Goal: Task Accomplishment & Management: Use online tool/utility

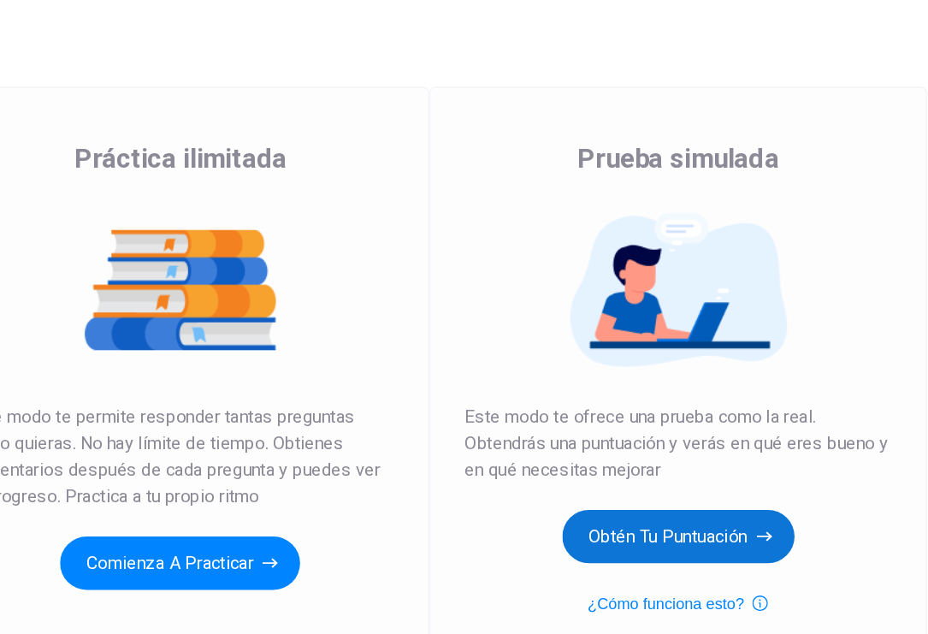
click at [669, 556] on button "Obtén tu puntuación" at bounding box center [671, 558] width 179 height 41
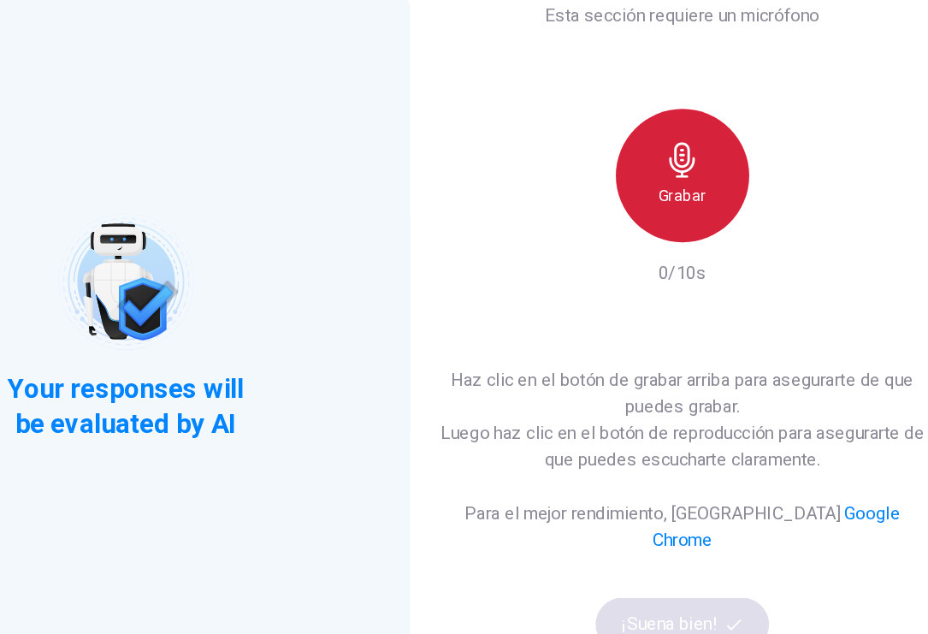
click at [655, 306] on h6 "Grabar" at bounding box center [673, 296] width 37 height 21
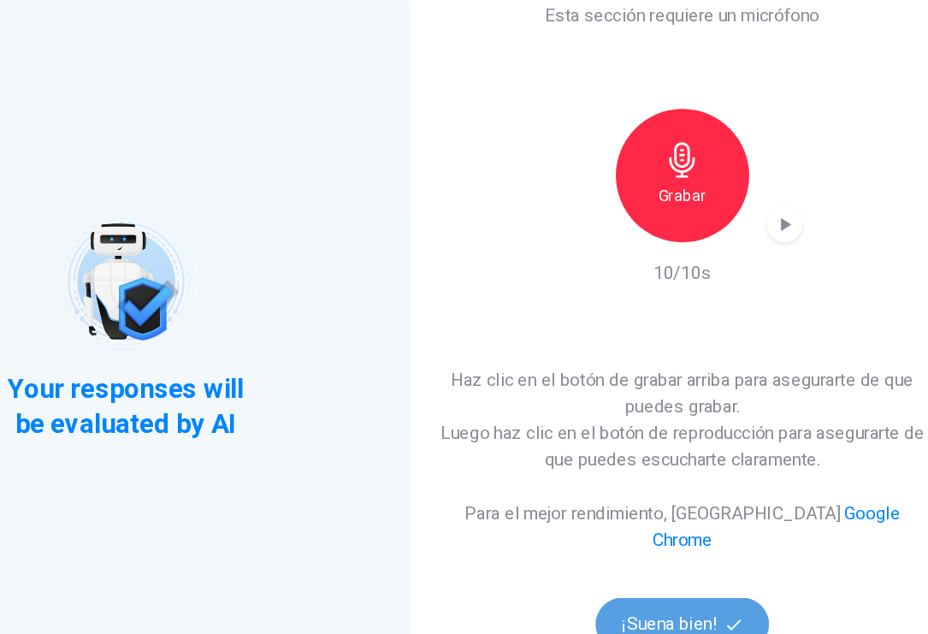
click at [647, 619] on button "¡Suena bien!" at bounding box center [673, 626] width 133 height 41
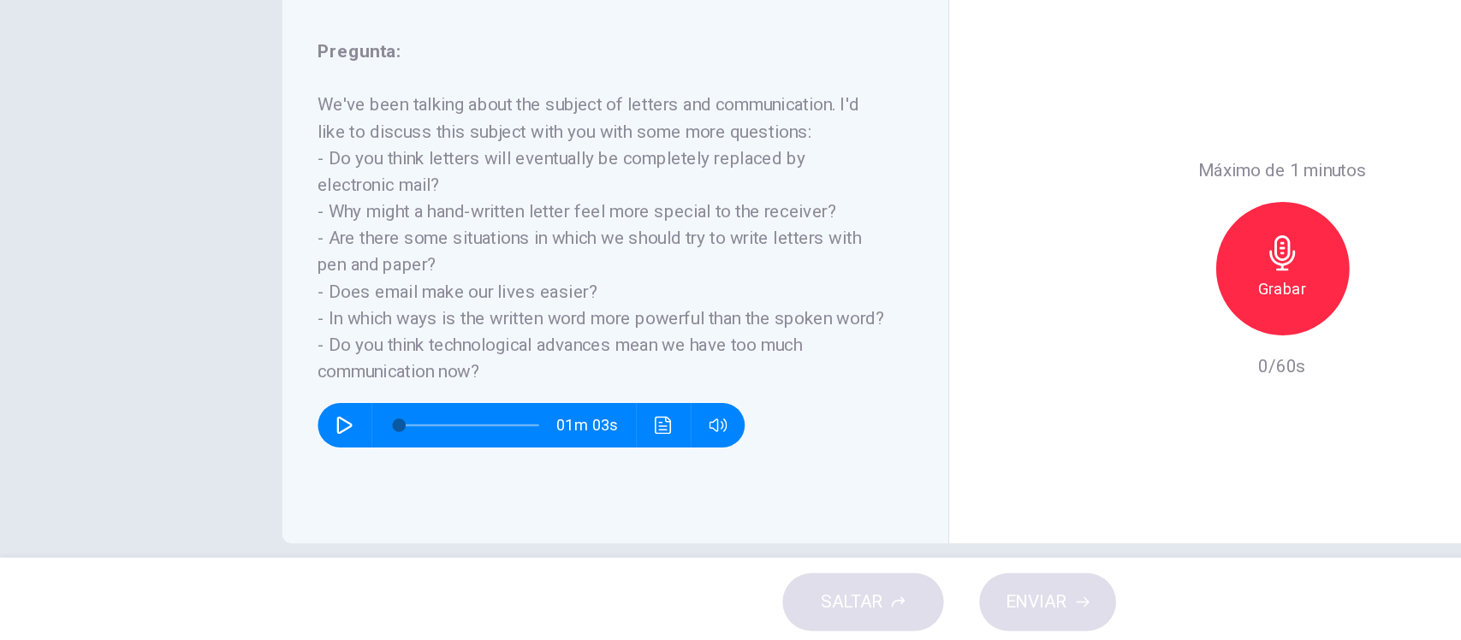
scroll to position [174, 0]
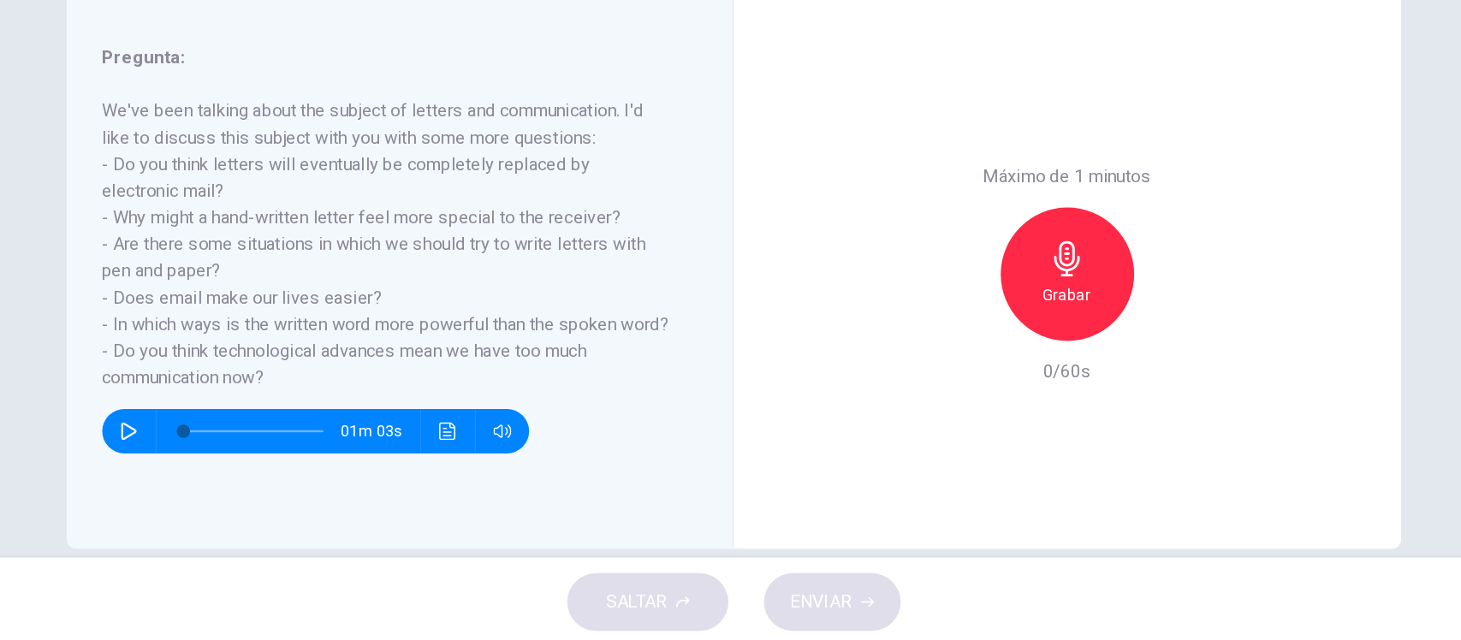
click at [974, 351] on icon "button" at bounding box center [987, 341] width 27 height 27
click at [793, 600] on span "ENVIAR" at bounding box center [797, 606] width 47 height 24
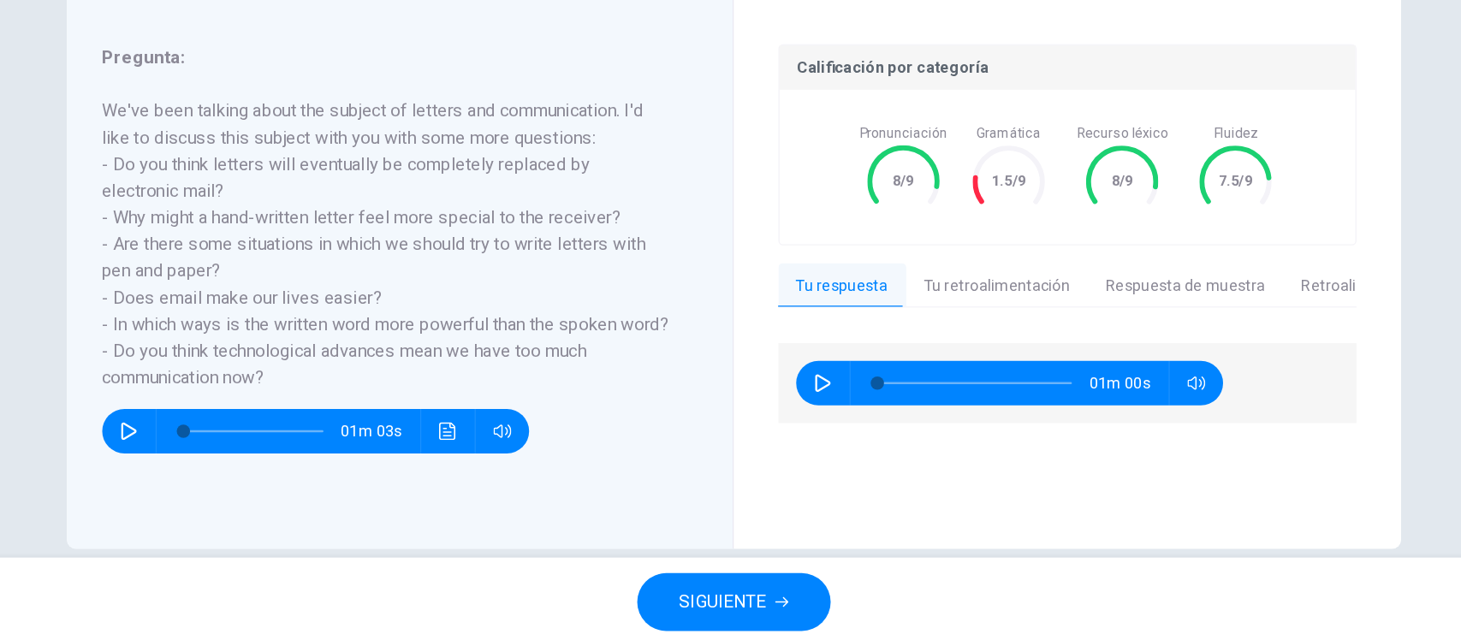
click at [793, 600] on button "SIGUIENTE" at bounding box center [730, 606] width 149 height 44
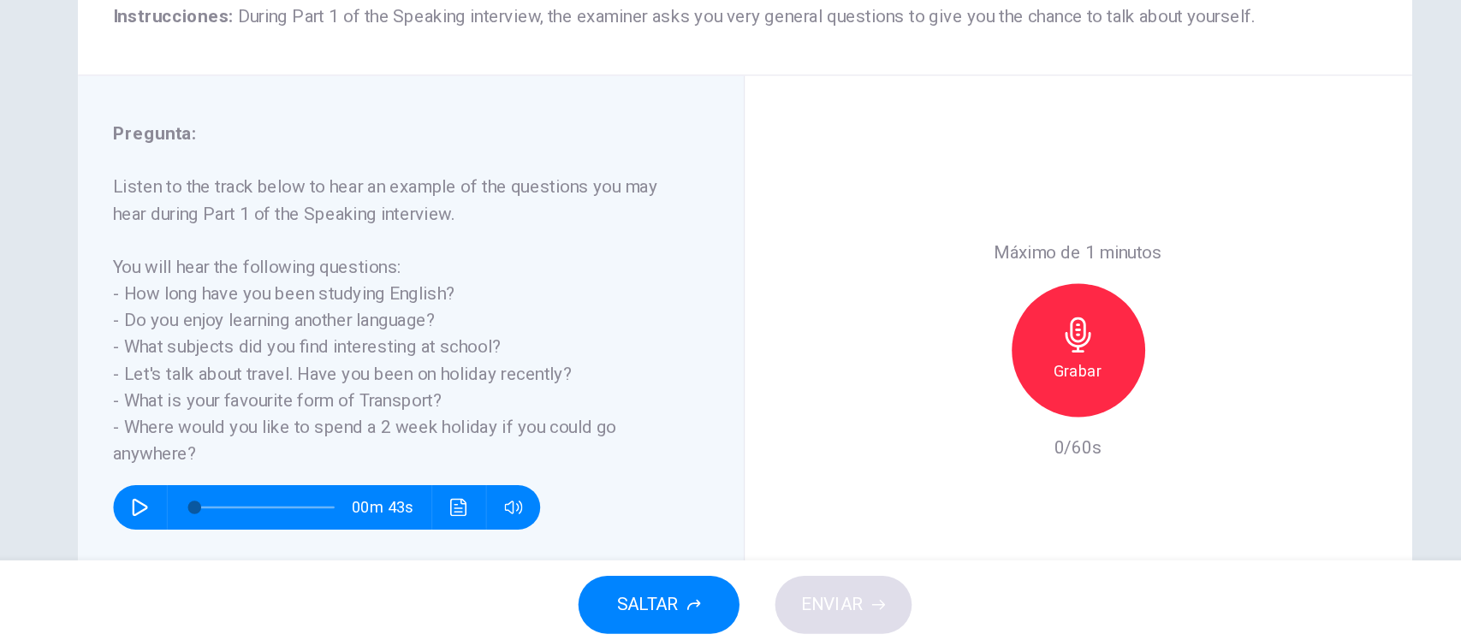
scroll to position [163, 0]
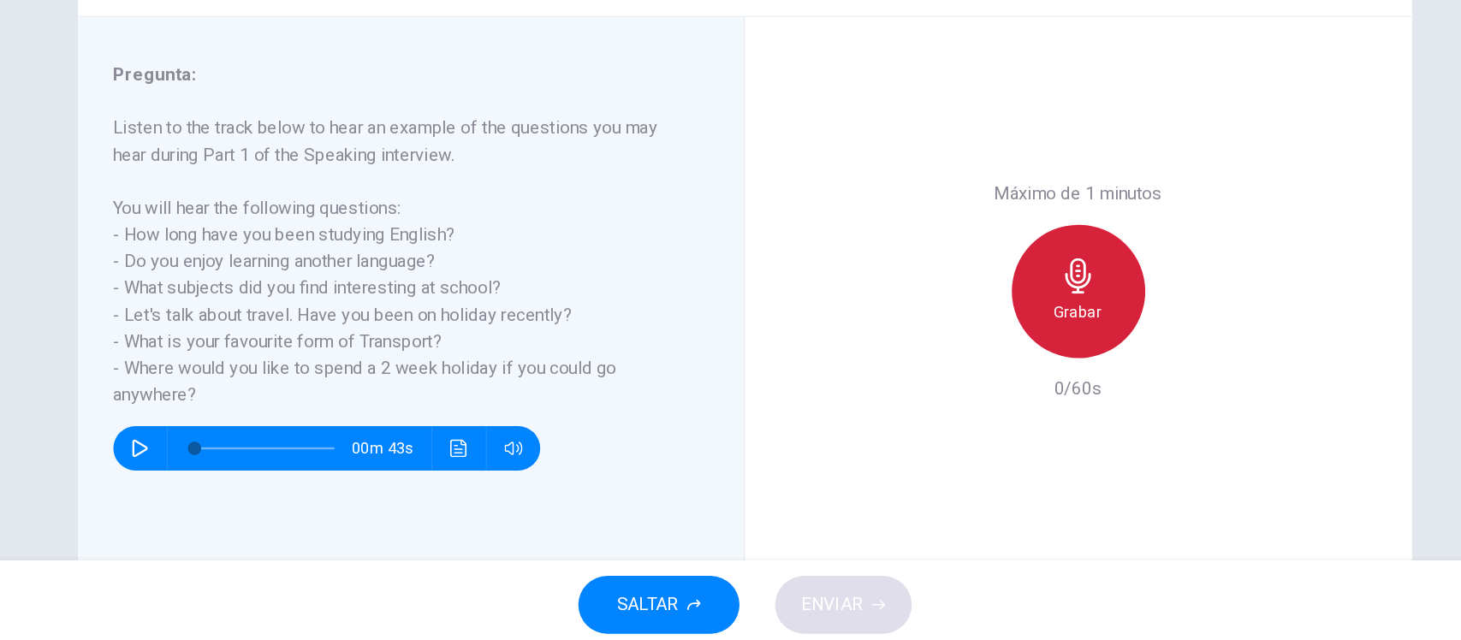
click at [974, 343] on icon "button" at bounding box center [987, 352] width 27 height 27
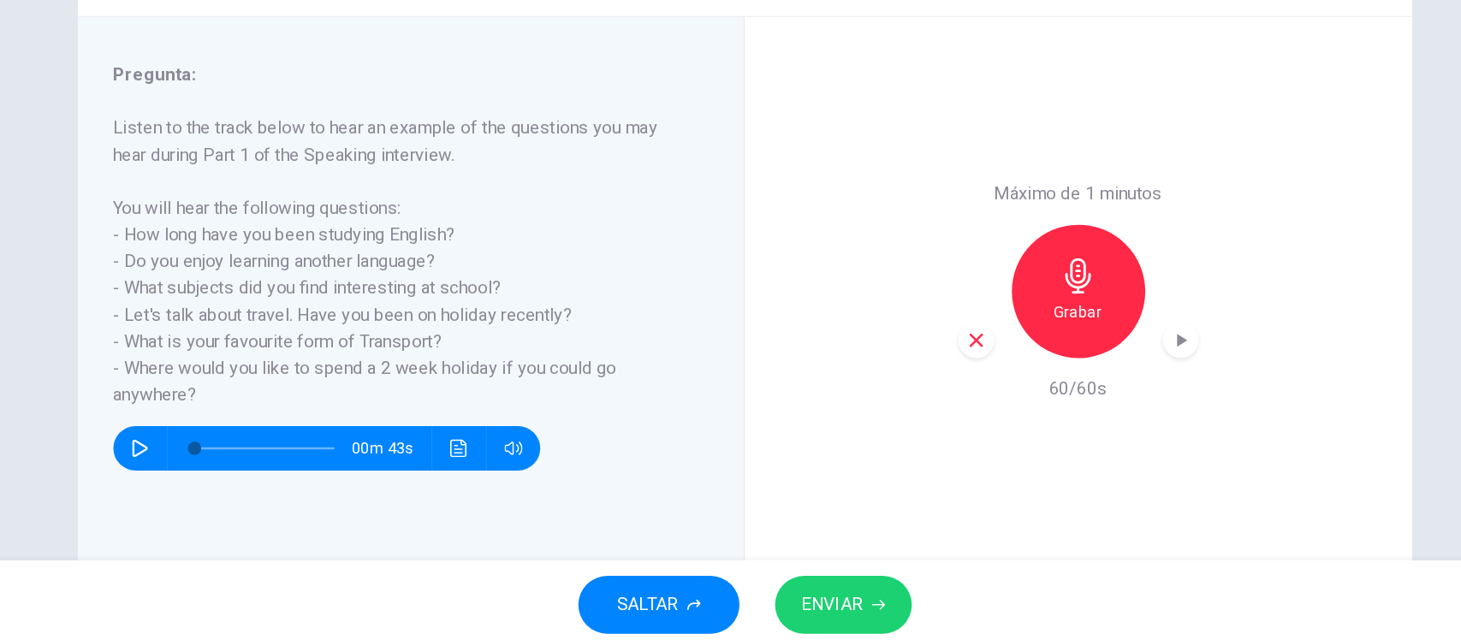
click at [796, 597] on span "ENVIAR" at bounding box center [797, 606] width 47 height 24
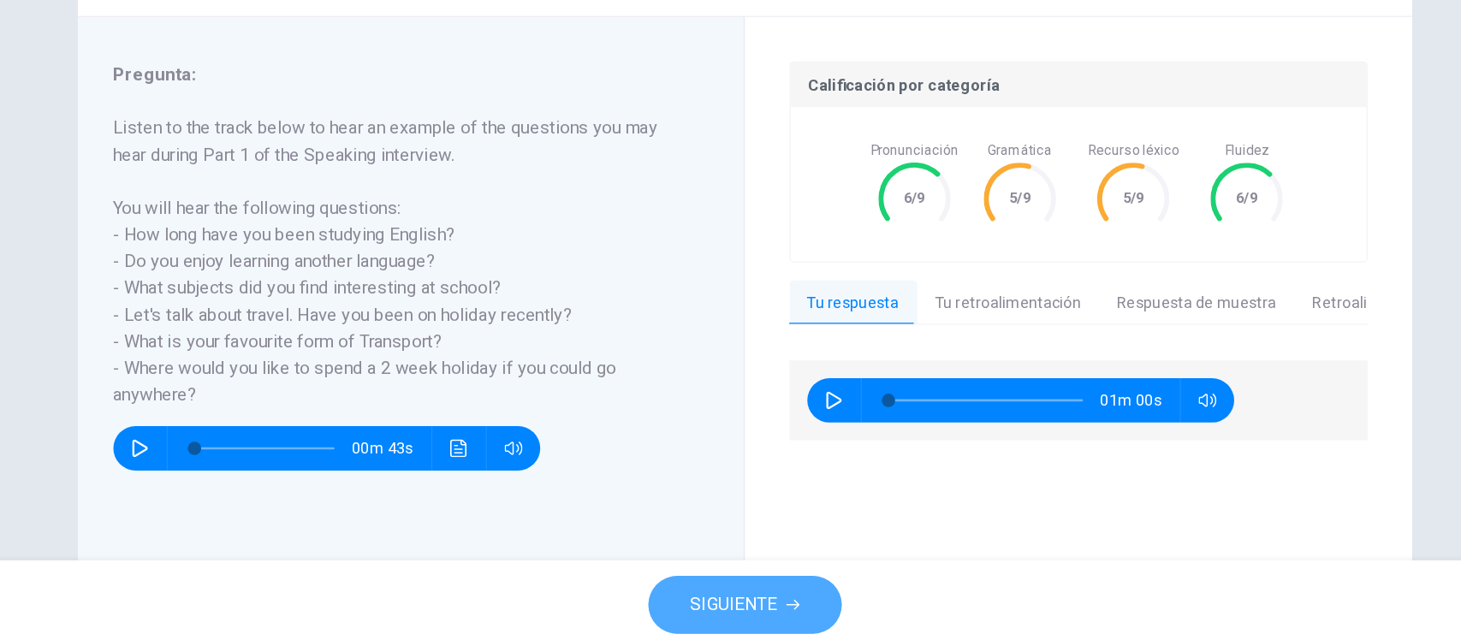
click at [716, 599] on span "SIGUIENTE" at bounding box center [722, 606] width 67 height 24
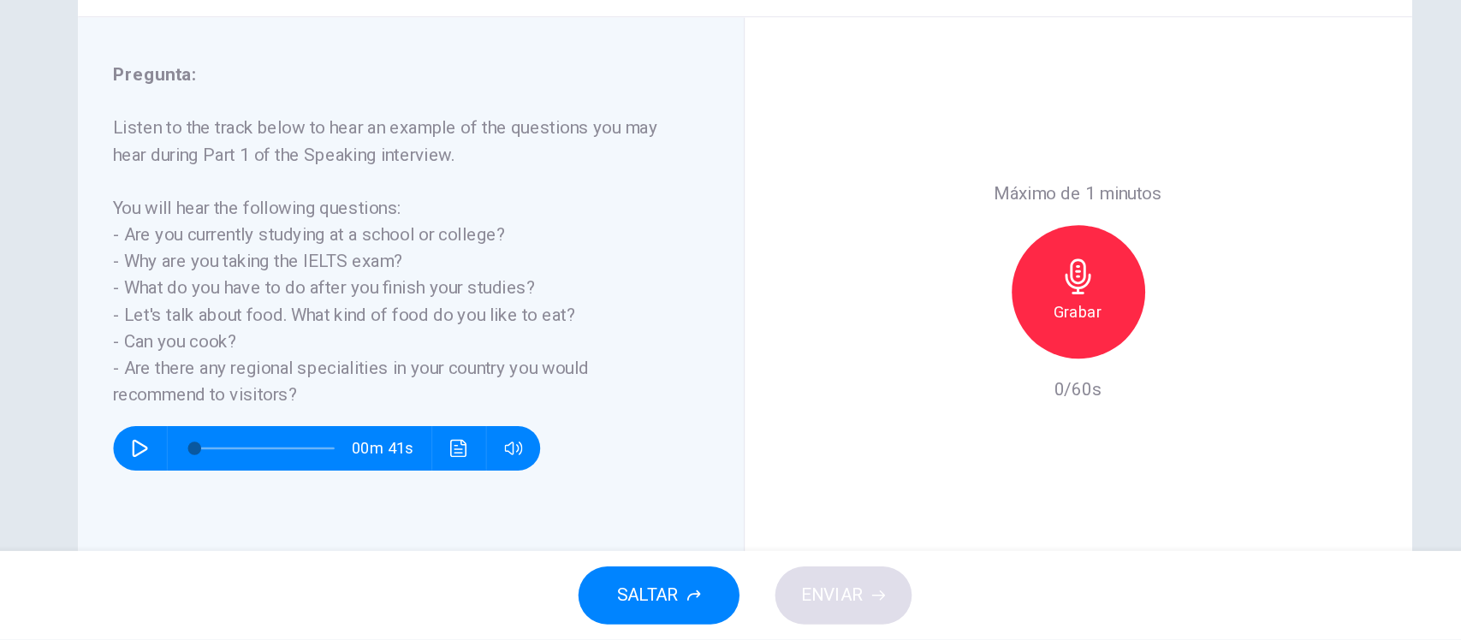
scroll to position [0, 0]
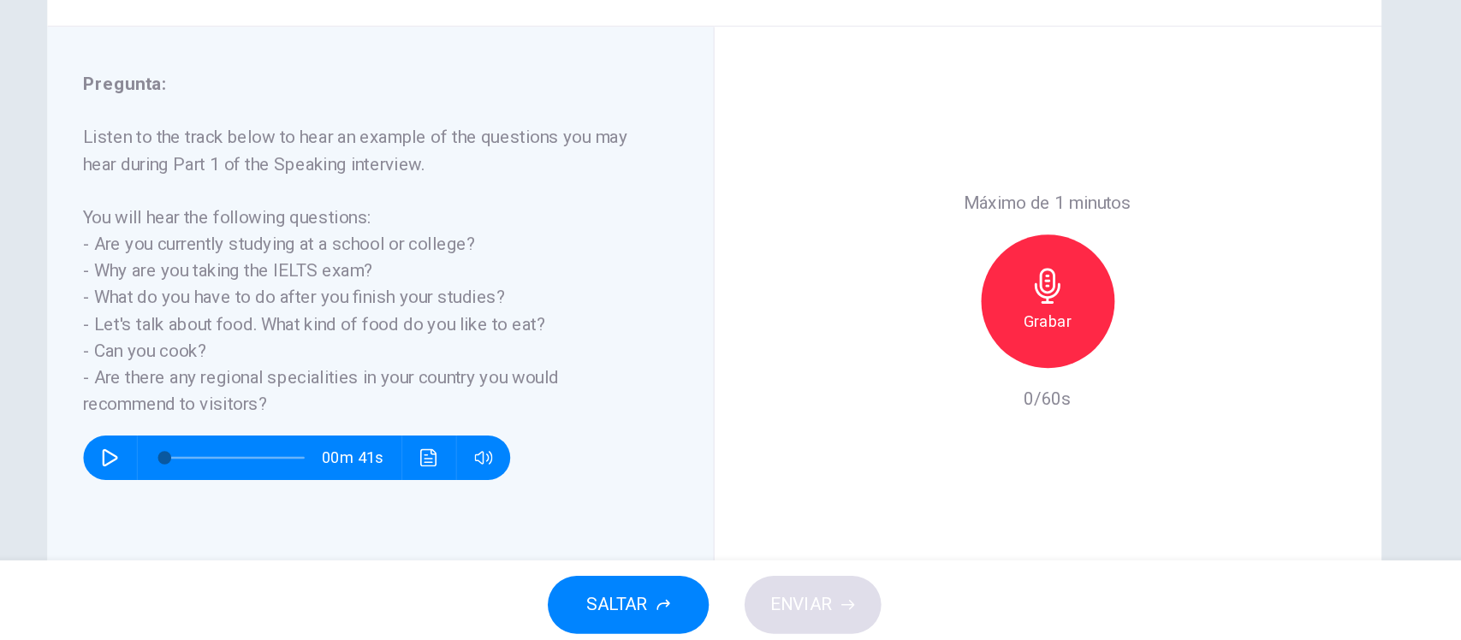
click at [945, 378] on div "Grabar" at bounding box center [987, 372] width 103 height 103
click at [823, 589] on button "ENVIAR" at bounding box center [806, 606] width 105 height 44
